Goal: Task Accomplishment & Management: Use online tool/utility

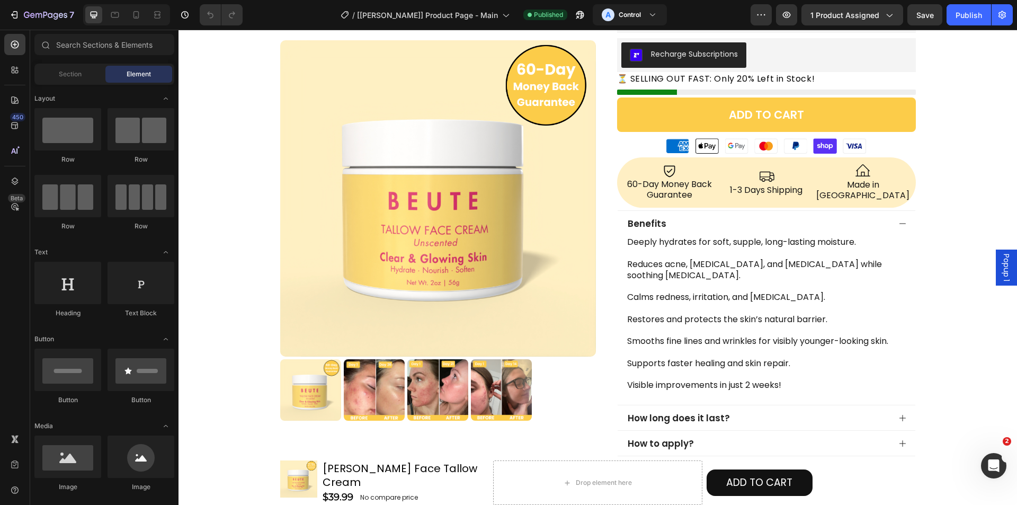
scroll to position [212, 0]
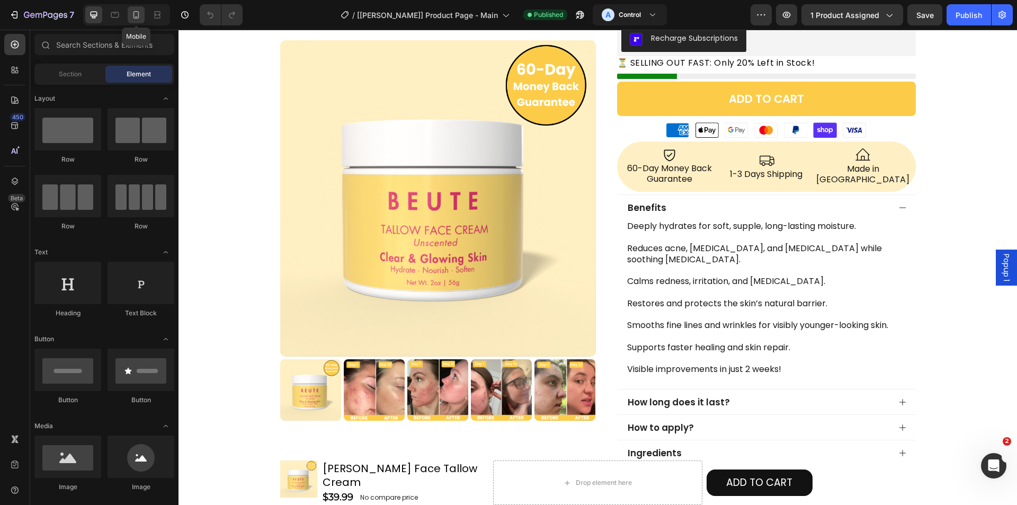
click at [137, 19] on icon at bounding box center [136, 15] width 11 height 11
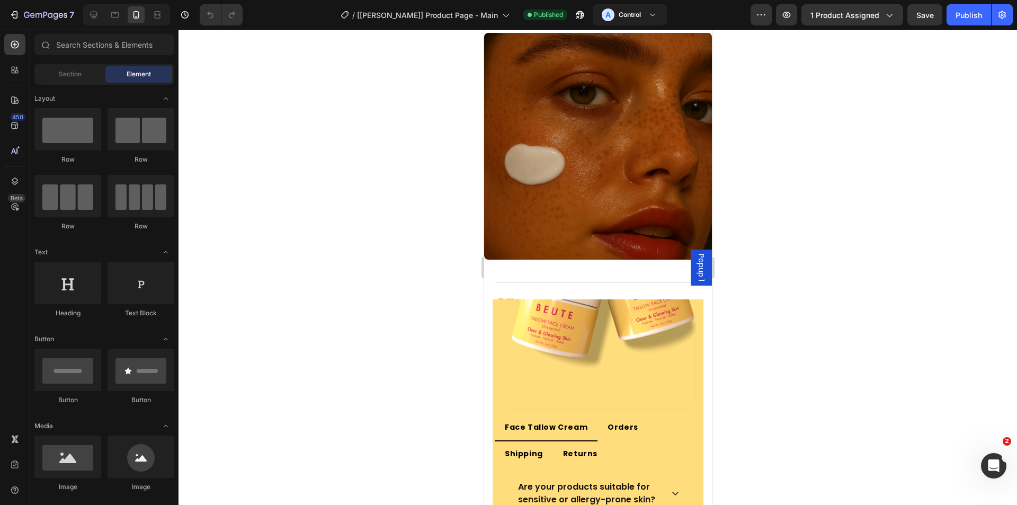
scroll to position [2595, 0]
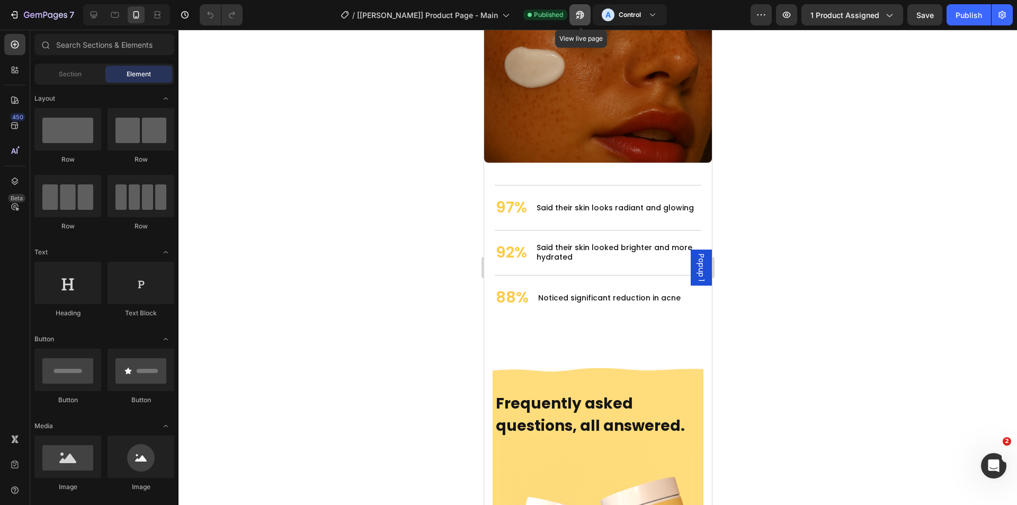
click at [578, 16] on icon "button" at bounding box center [577, 17] width 3 height 3
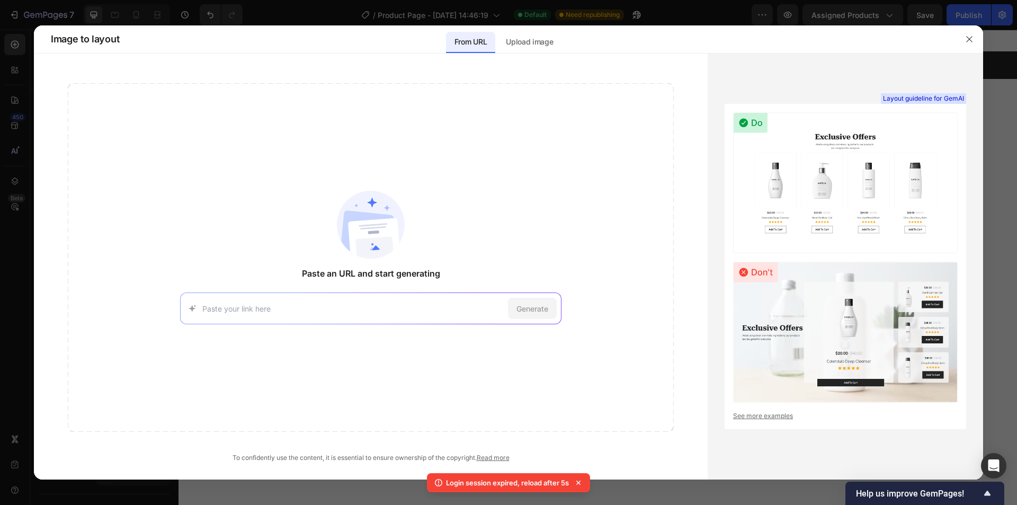
scroll to position [1903, 0]
